Goal: Task Accomplishment & Management: Manage account settings

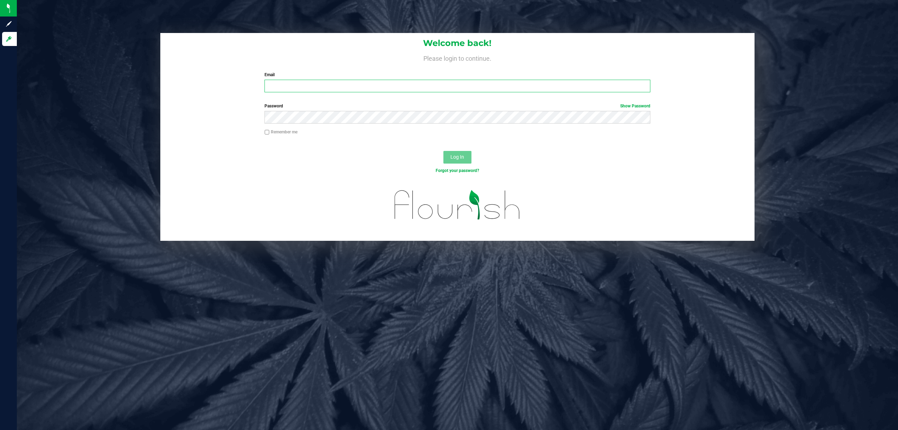
click at [287, 89] on input "Email" at bounding box center [458, 86] width 386 height 13
type input "[EMAIL_ADDRESS][DOMAIN_NAME]"
click at [444, 151] on button "Log In" at bounding box center [458, 157] width 28 height 13
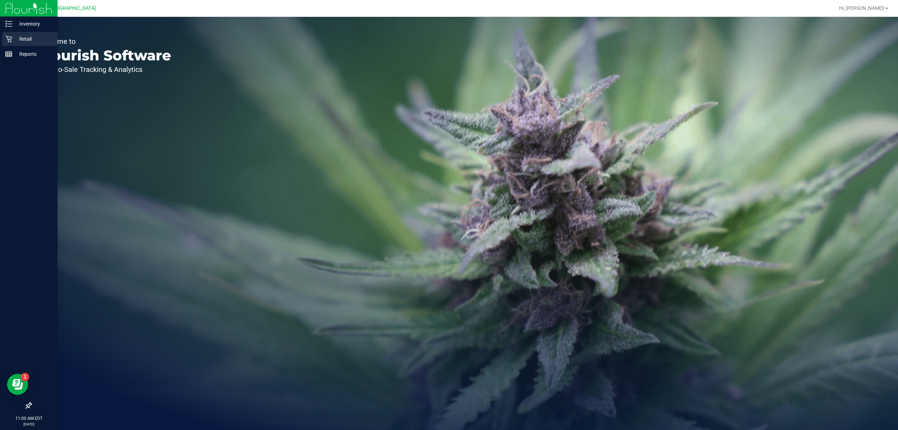
click at [14, 37] on p "Retail" at bounding box center [33, 39] width 42 height 8
